Goal: Feedback & Contribution: Contribute content

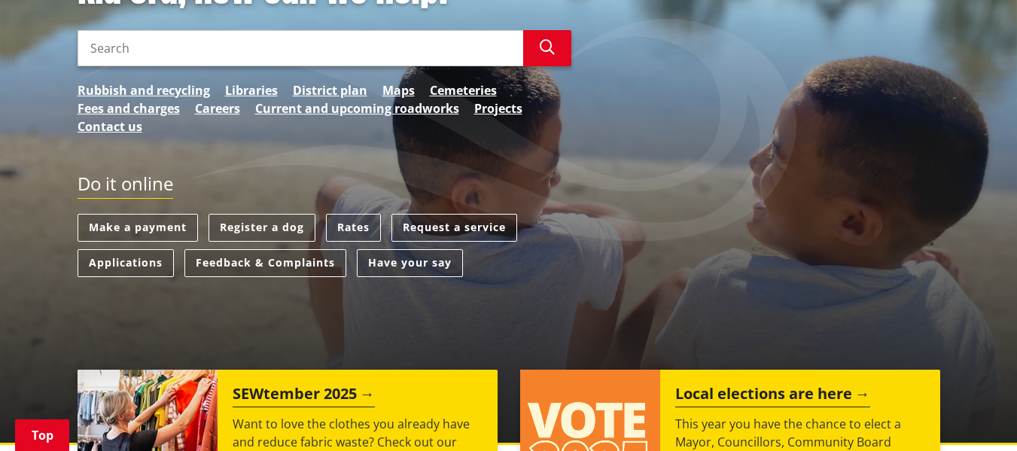
scroll to position [366, 0]
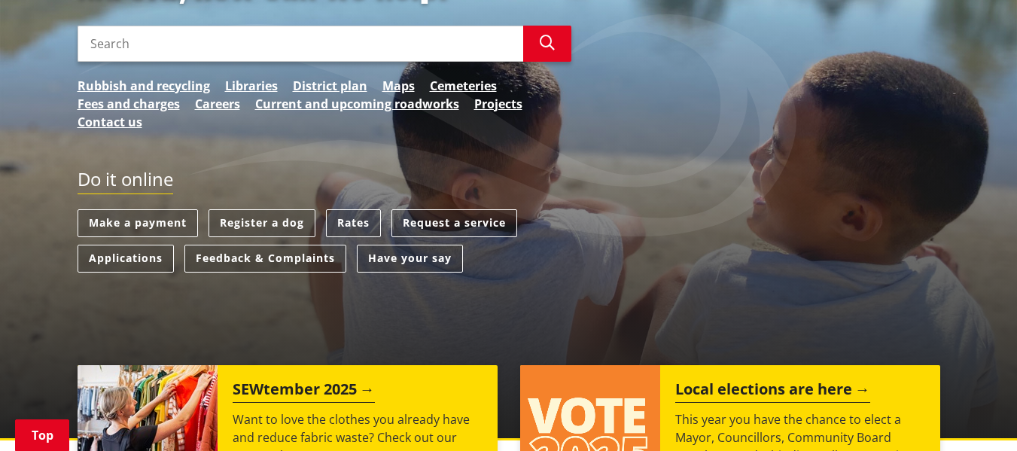
scroll to position [279, 0]
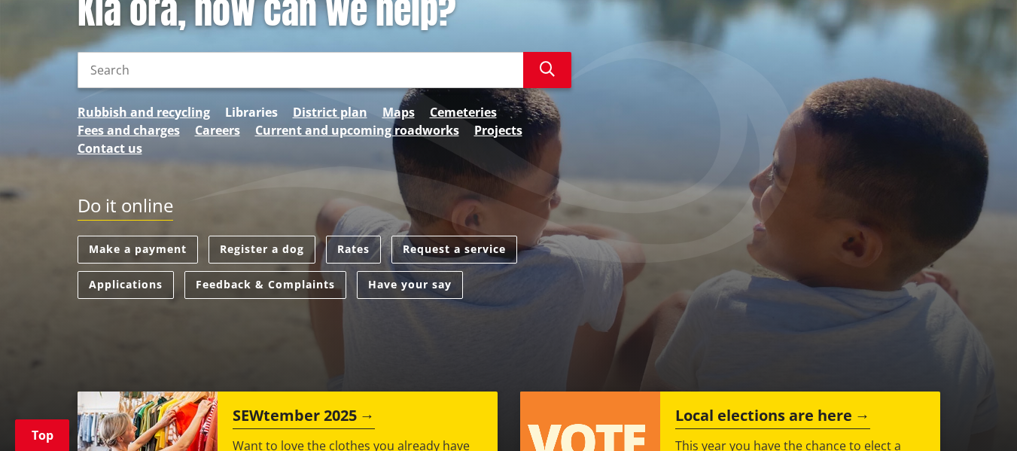
click at [256, 111] on link "Libraries" at bounding box center [251, 112] width 53 height 18
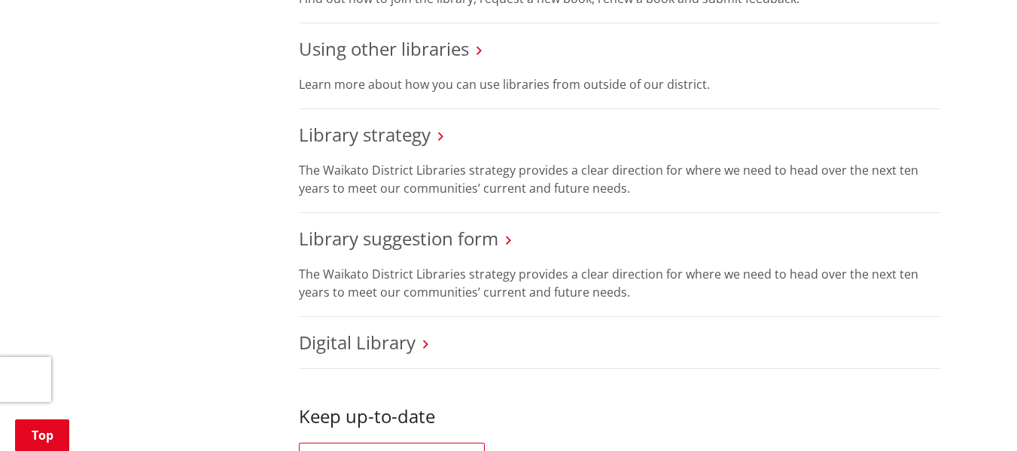
scroll to position [1057, 0]
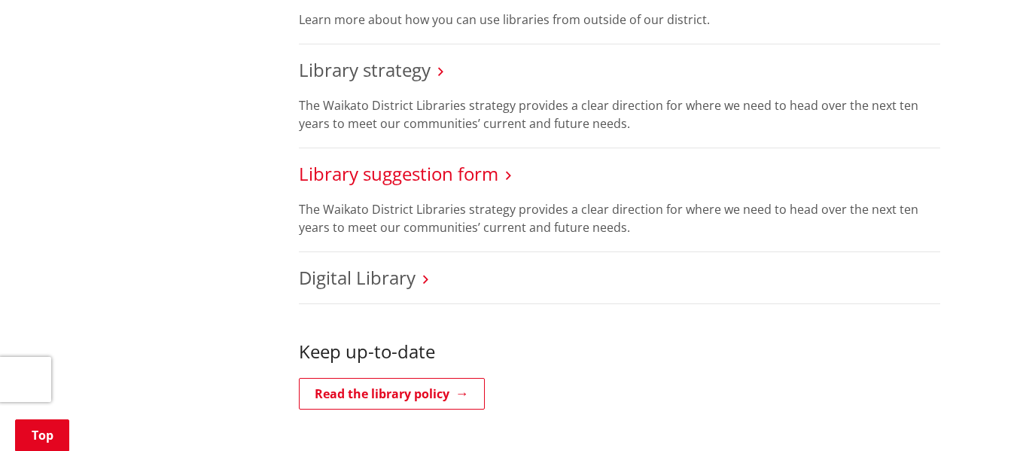
click at [428, 161] on link "Library suggestion form" at bounding box center [398, 173] width 199 height 25
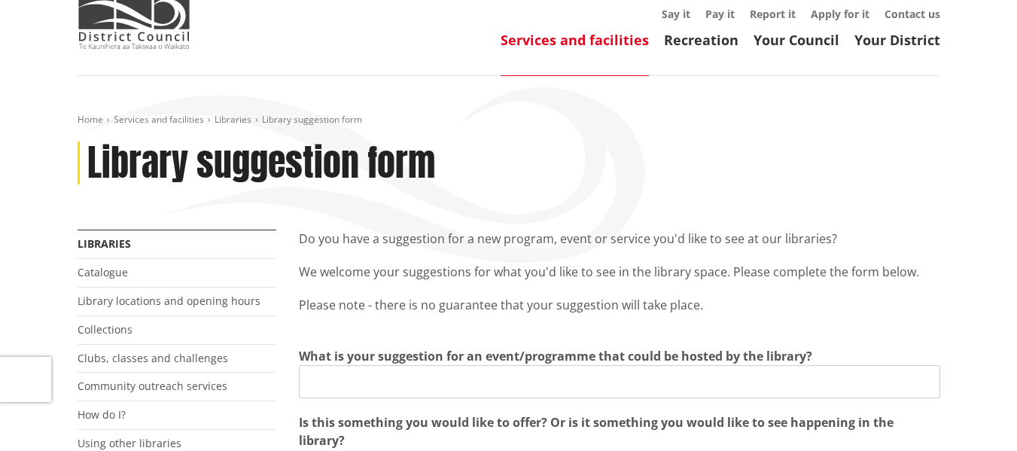
scroll to position [56, 0]
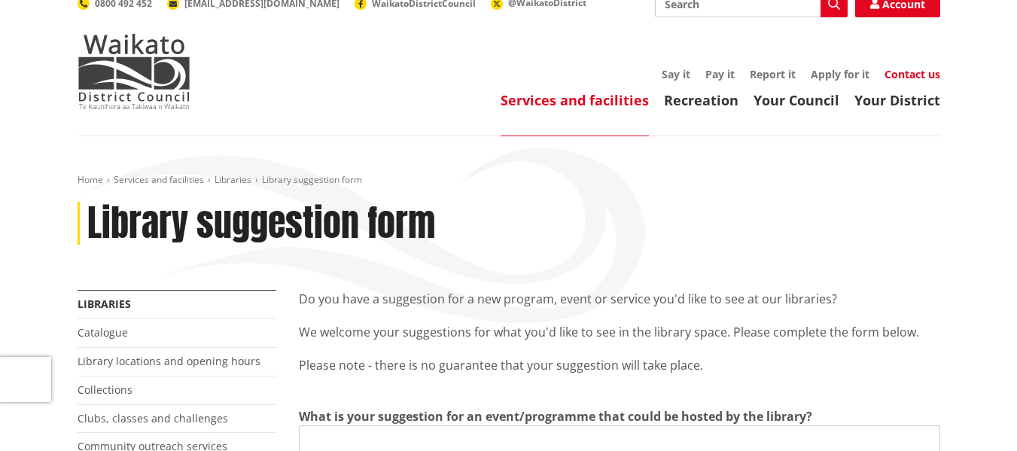
click at [912, 74] on link "Contact us" at bounding box center [912, 74] width 56 height 14
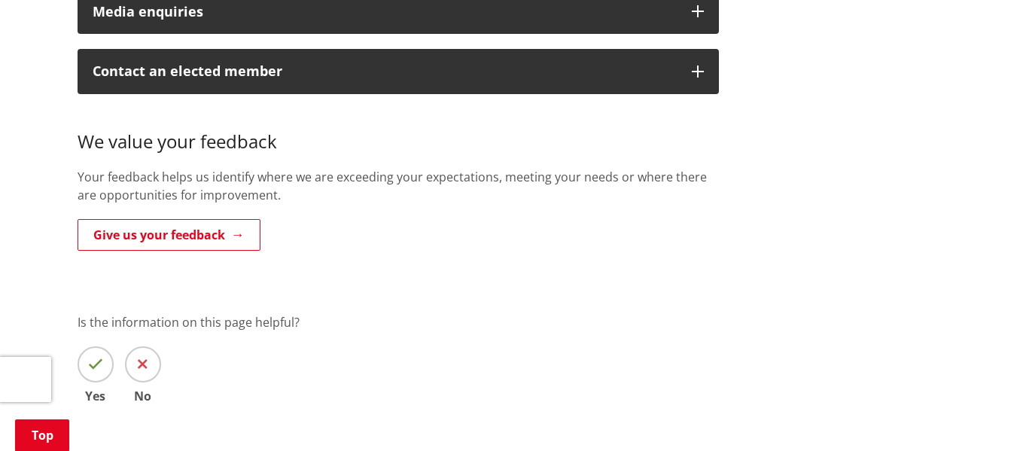
scroll to position [780, 0]
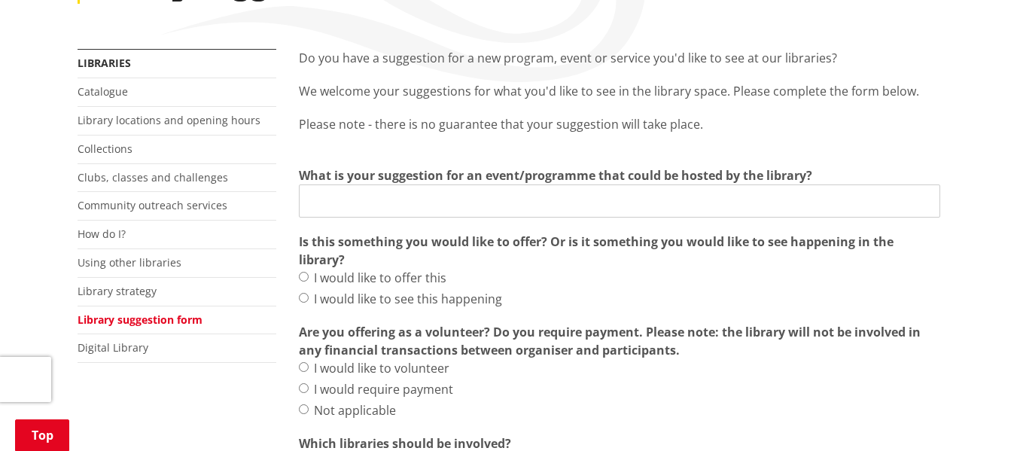
scroll to position [315, 0]
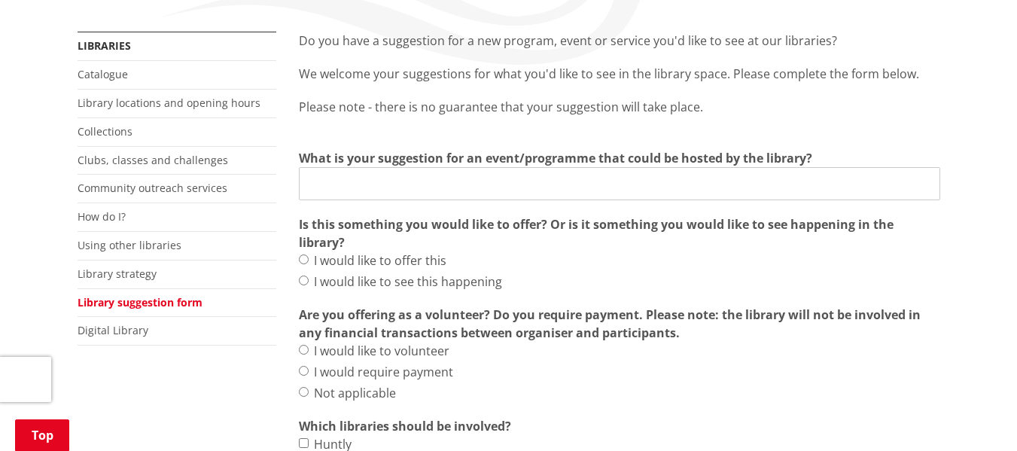
click at [341, 179] on input "What is your suggestion for an event/programme that could be hosted by the libr…" at bounding box center [619, 183] width 641 height 33
paste input "Hi, I have written a travel / adventure book following our travels in the Austr…"
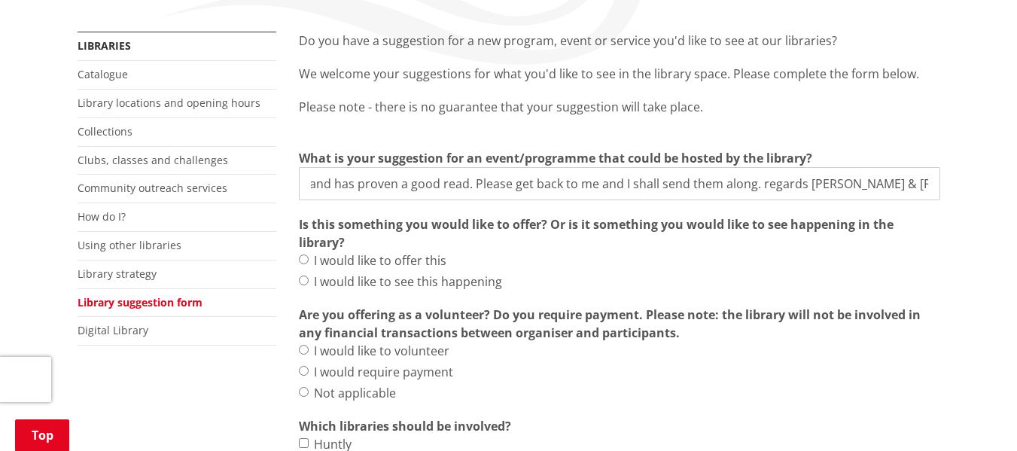
click at [309, 178] on input "Hi, I have written a travel / adventure book following our travels in the Austr…" at bounding box center [619, 183] width 641 height 33
click at [935, 178] on input "Hi, I have written a travel / adventure book following our travels in the Austr…" at bounding box center [619, 183] width 641 height 33
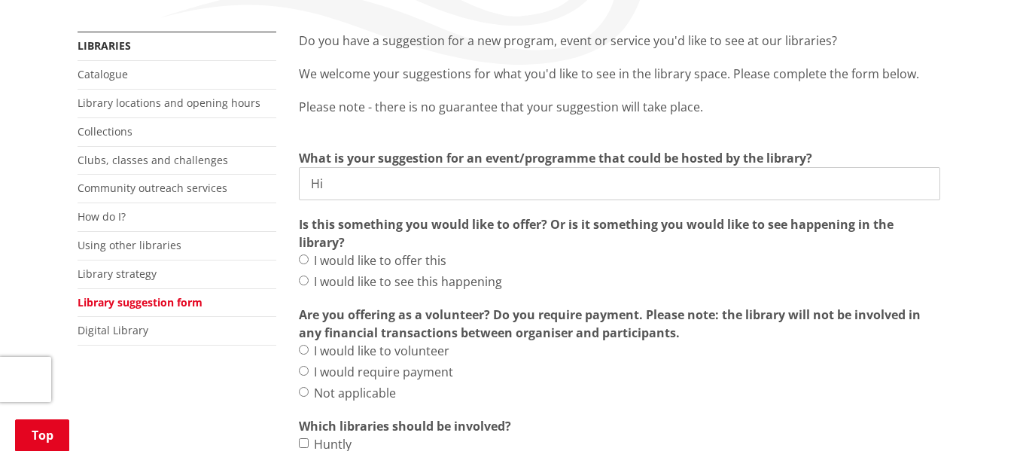
type input "H"
click at [303, 254] on input "I would like to offer this" at bounding box center [304, 259] width 10 height 10
radio input "true"
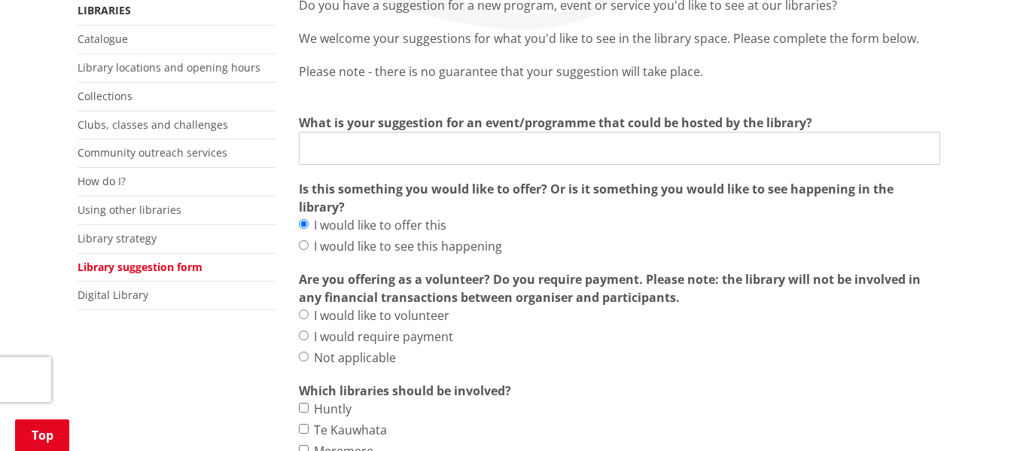
scroll to position [329, 0]
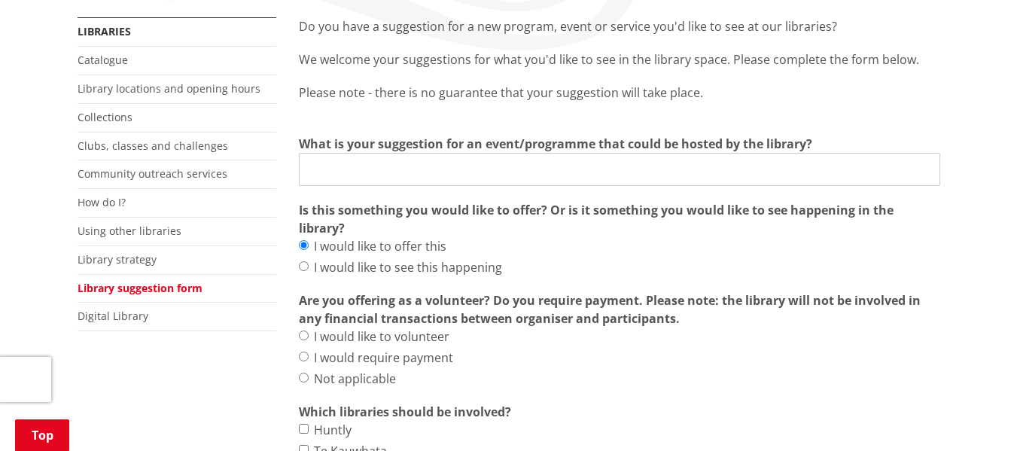
click at [326, 160] on input "What is your suggestion for an event/programme that could be hosted by the libr…" at bounding box center [619, 169] width 641 height 33
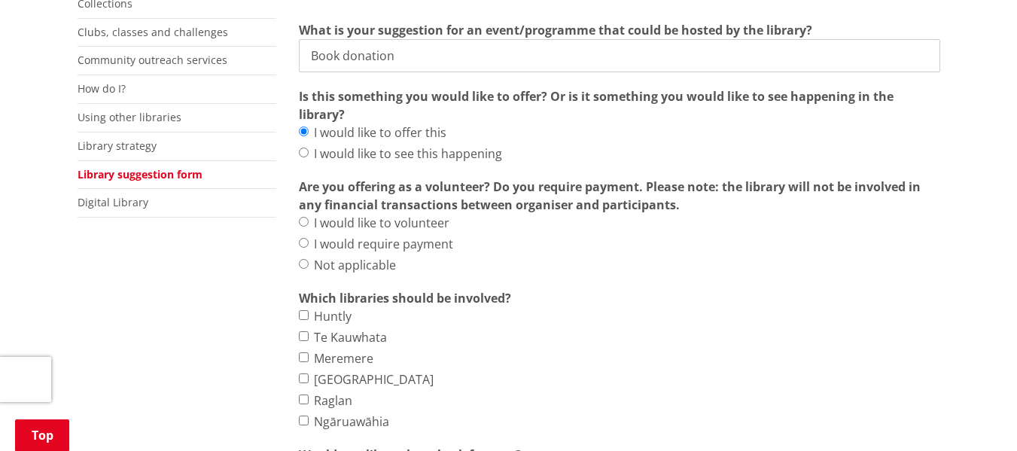
scroll to position [481, 0]
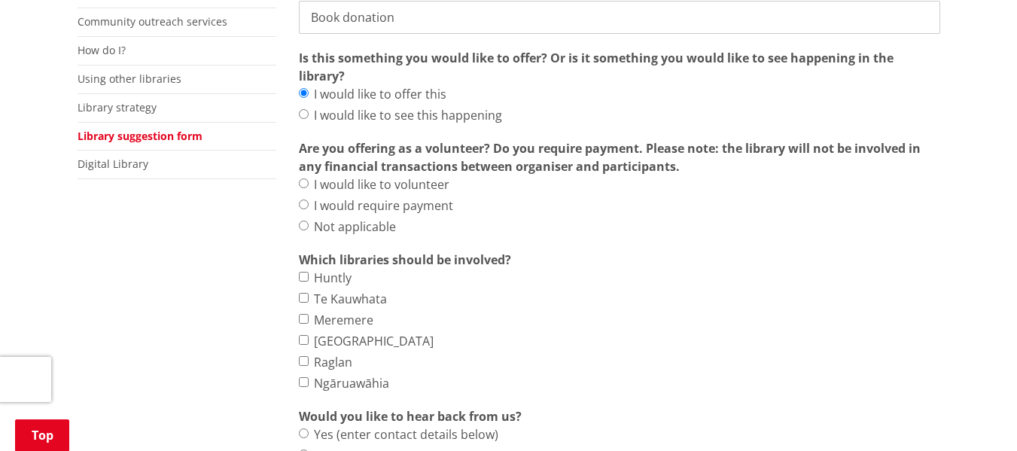
type input "Book donation"
click at [303, 272] on input "Huntly" at bounding box center [304, 277] width 10 height 10
checkbox input "true"
click at [303, 293] on input "Te Kauwhata" at bounding box center [304, 298] width 10 height 10
checkbox input "true"
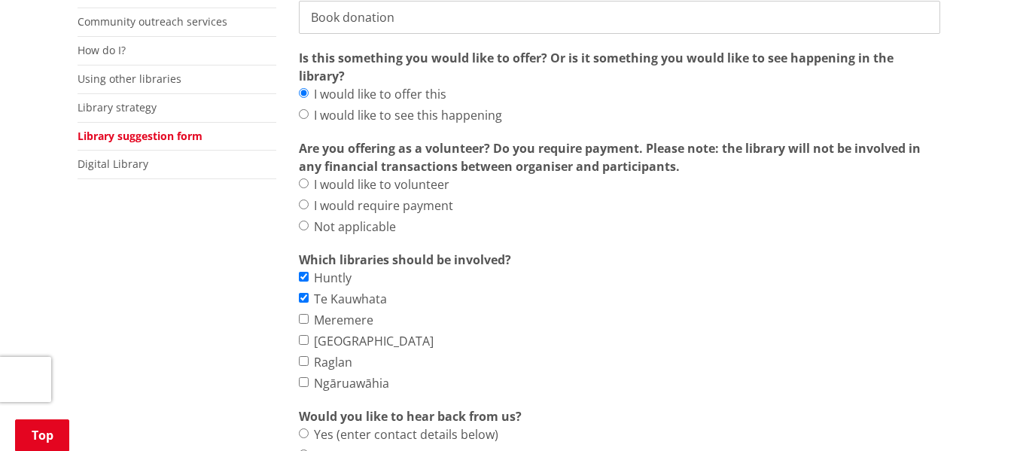
click at [305, 314] on input "Meremere" at bounding box center [304, 319] width 10 height 10
checkbox input "true"
click at [304, 335] on input "[GEOGRAPHIC_DATA]" at bounding box center [304, 340] width 10 height 10
checkbox input "true"
click at [304, 356] on input "Raglan" at bounding box center [304, 361] width 10 height 10
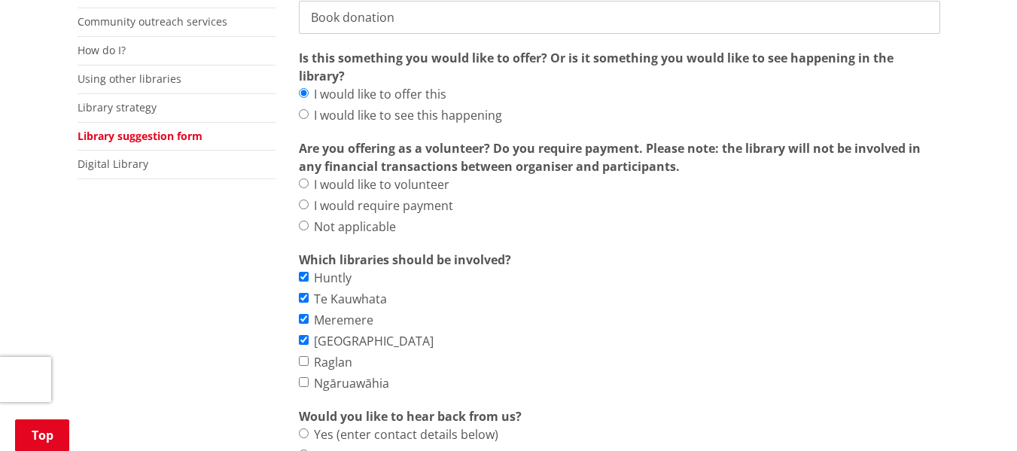
checkbox input "true"
click at [303, 377] on input "Ngāruawāhia" at bounding box center [304, 382] width 10 height 10
checkbox input "true"
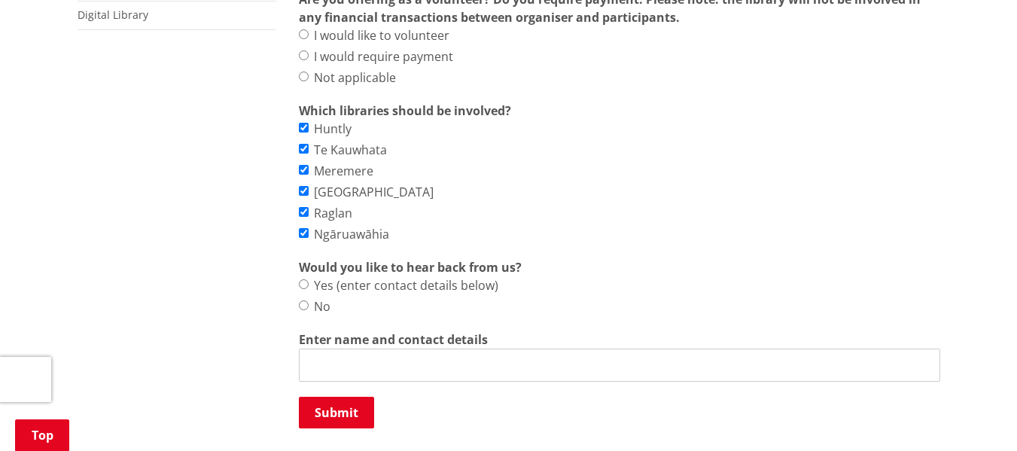
scroll to position [637, 0]
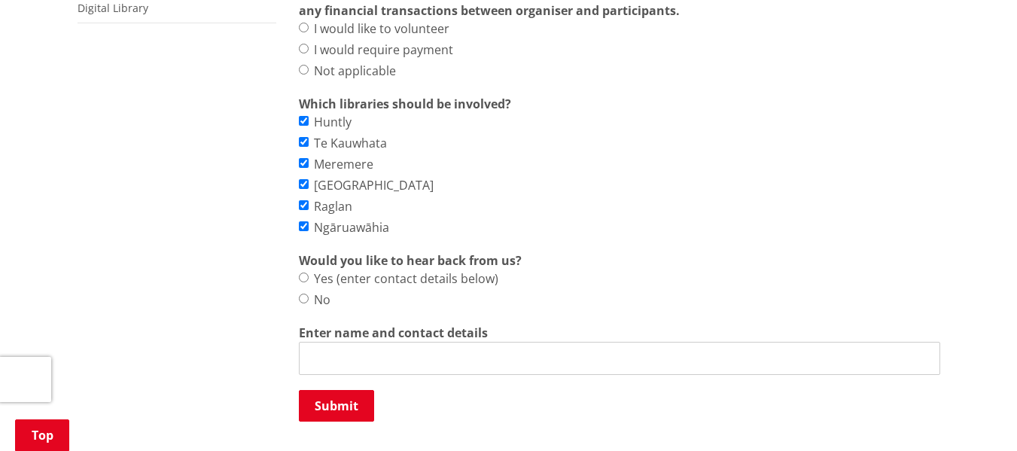
click at [302, 272] on input "Yes (enter contact details below)" at bounding box center [304, 277] width 10 height 10
radio input "true"
click at [329, 342] on input "Enter name and contact details" at bounding box center [619, 358] width 641 height 33
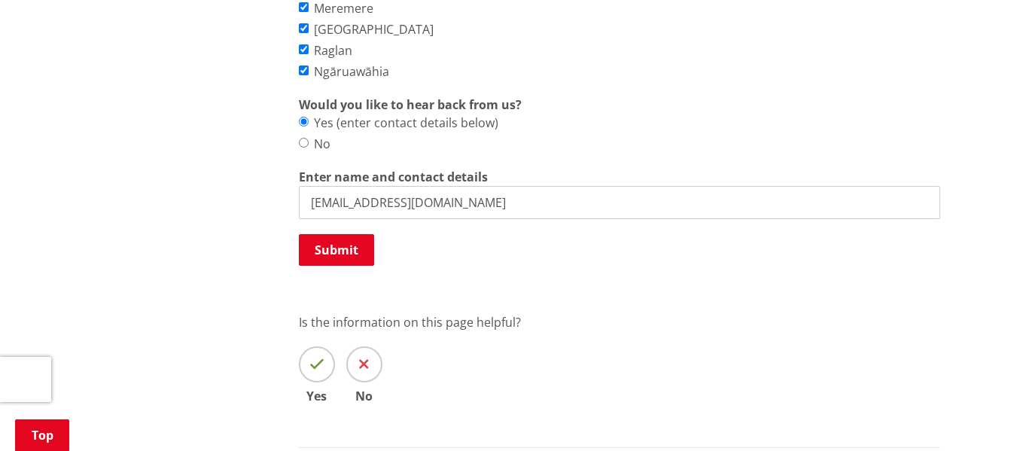
scroll to position [800, 0]
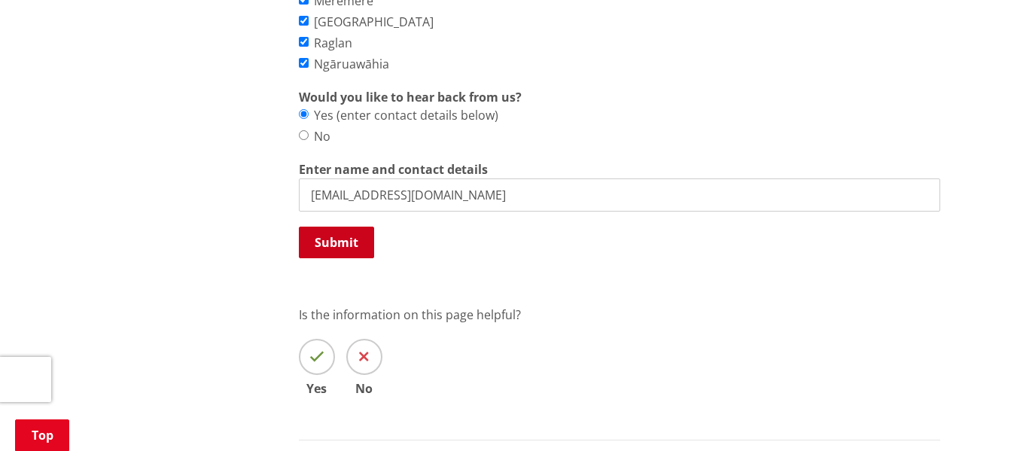
type input "vajicullen@gmail.com"
click at [339, 227] on button "Submit" at bounding box center [336, 243] width 75 height 32
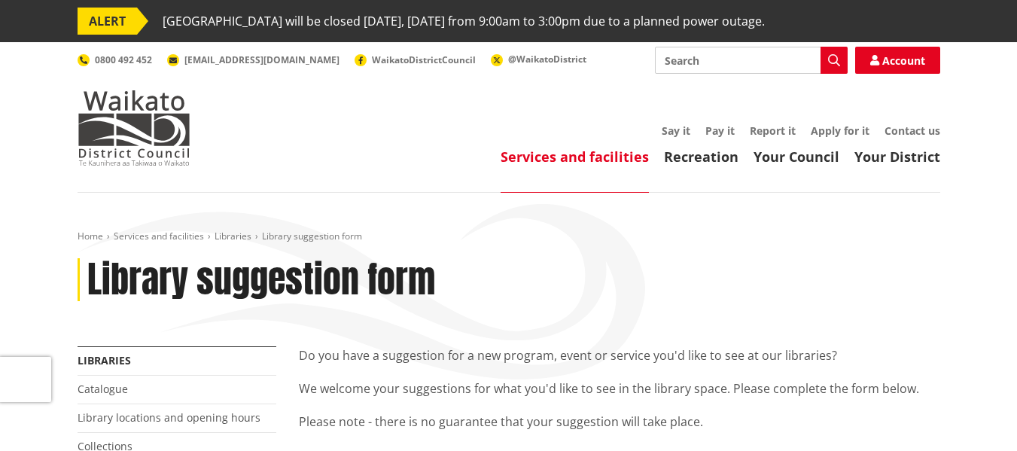
scroll to position [800, 0]
